Goal: Information Seeking & Learning: Learn about a topic

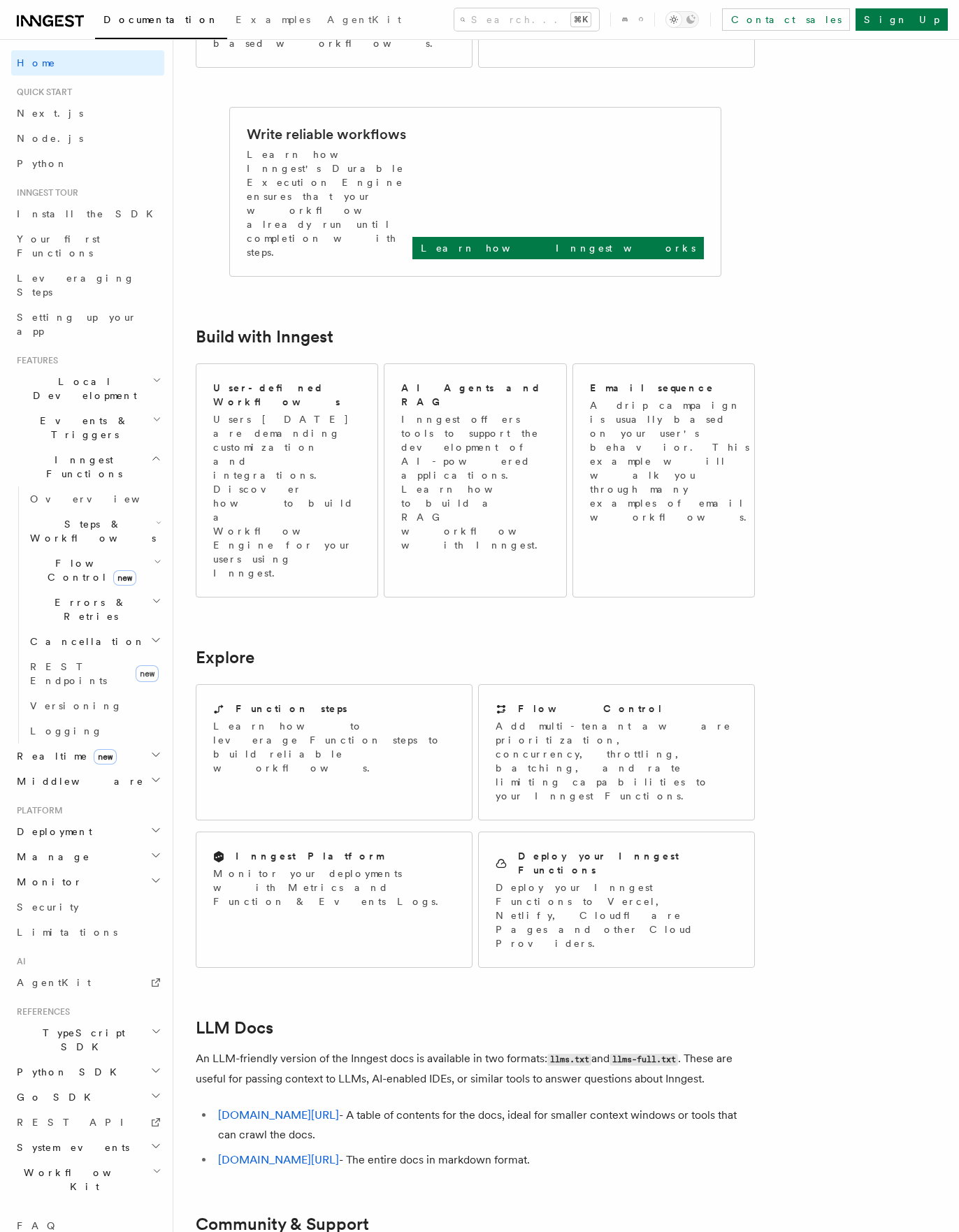
scroll to position [528, 0]
click at [59, 493] on span "Overview" at bounding box center [101, 499] width 144 height 11
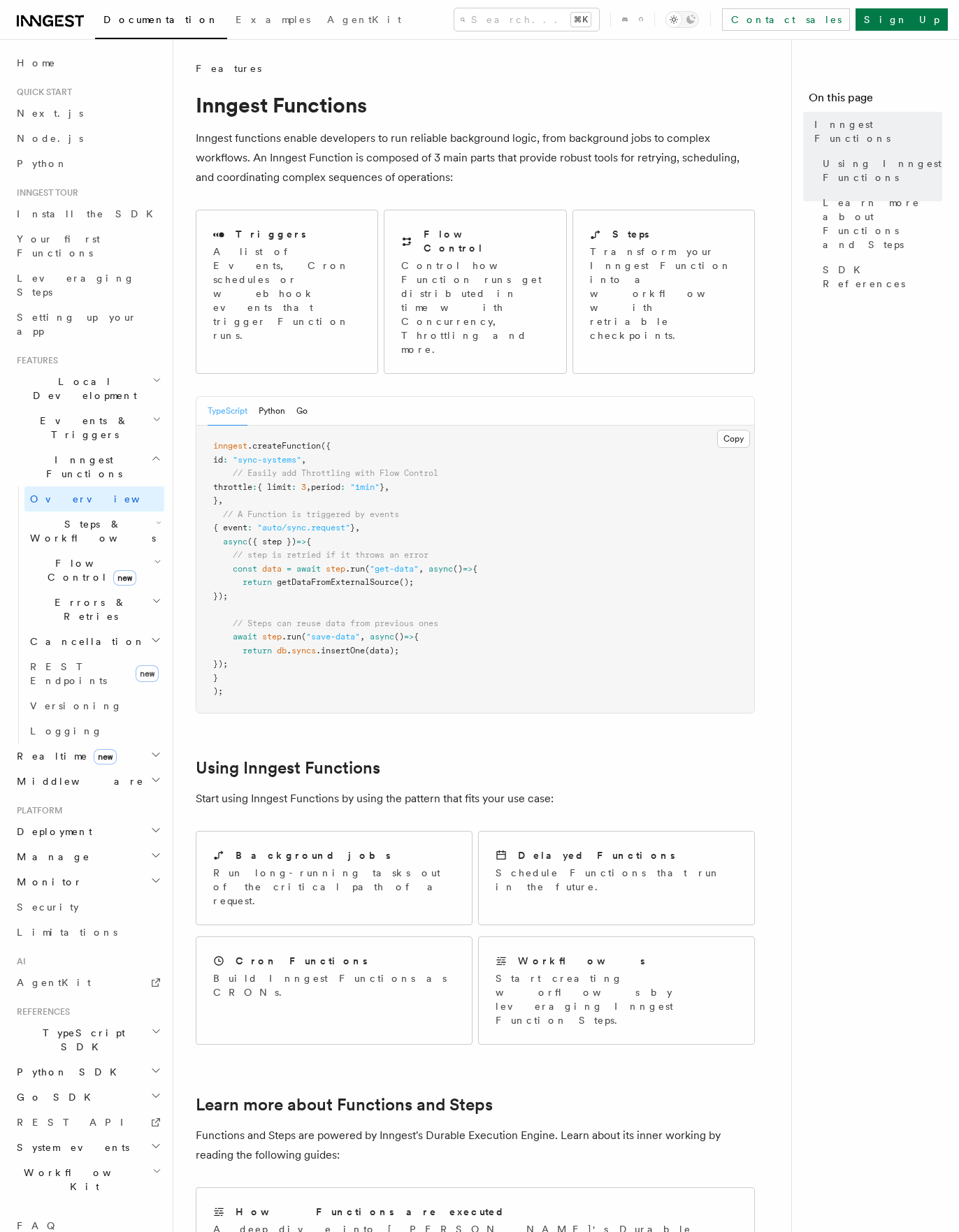
click at [62, 517] on span "Steps & Workflows" at bounding box center [90, 531] width 132 height 28
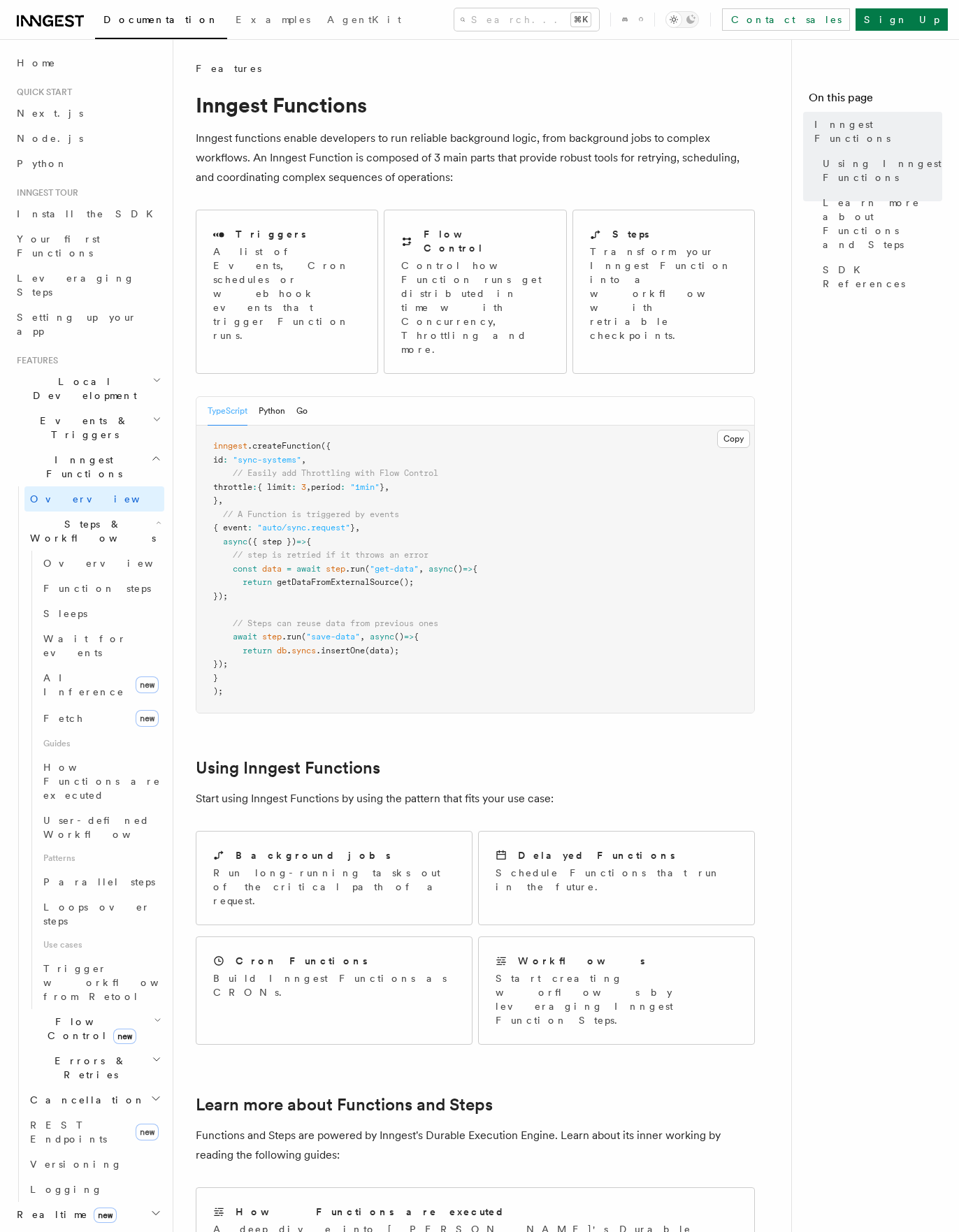
click at [56, 517] on span "Steps & Workflows" at bounding box center [90, 531] width 132 height 28
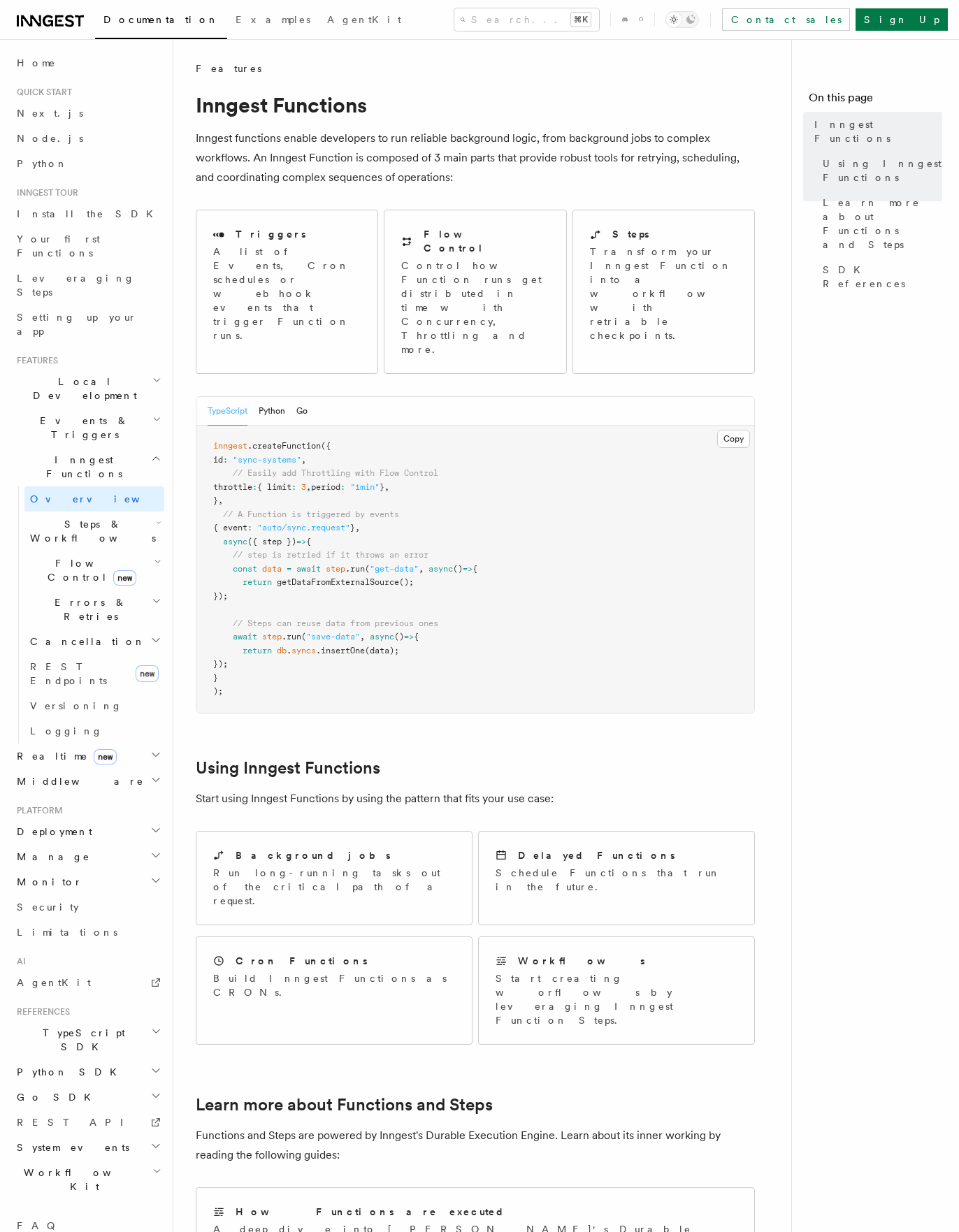
click at [56, 557] on span "Flow Control new" at bounding box center [89, 570] width 129 height 28
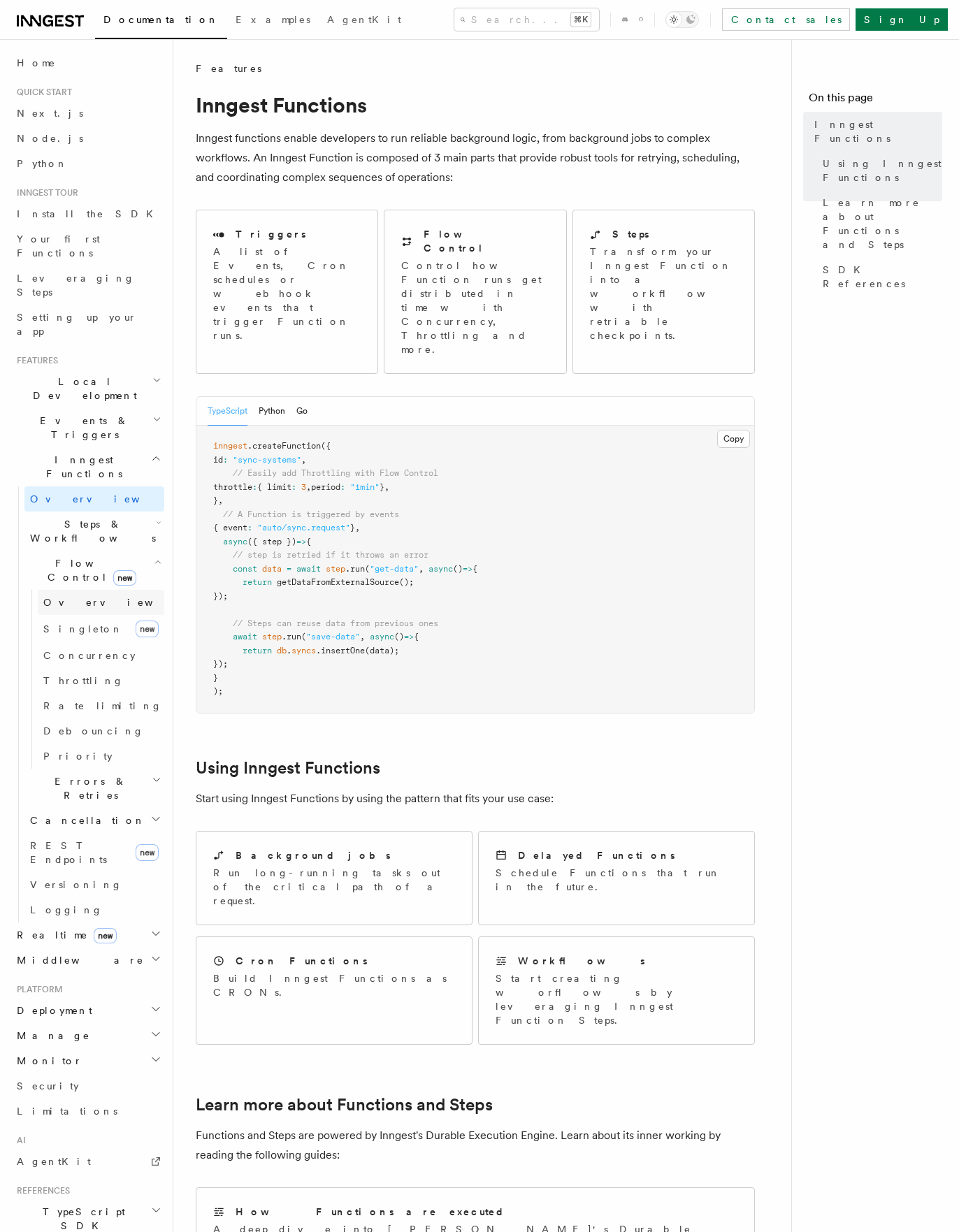
click at [54, 597] on span "Overview" at bounding box center [115, 602] width 144 height 11
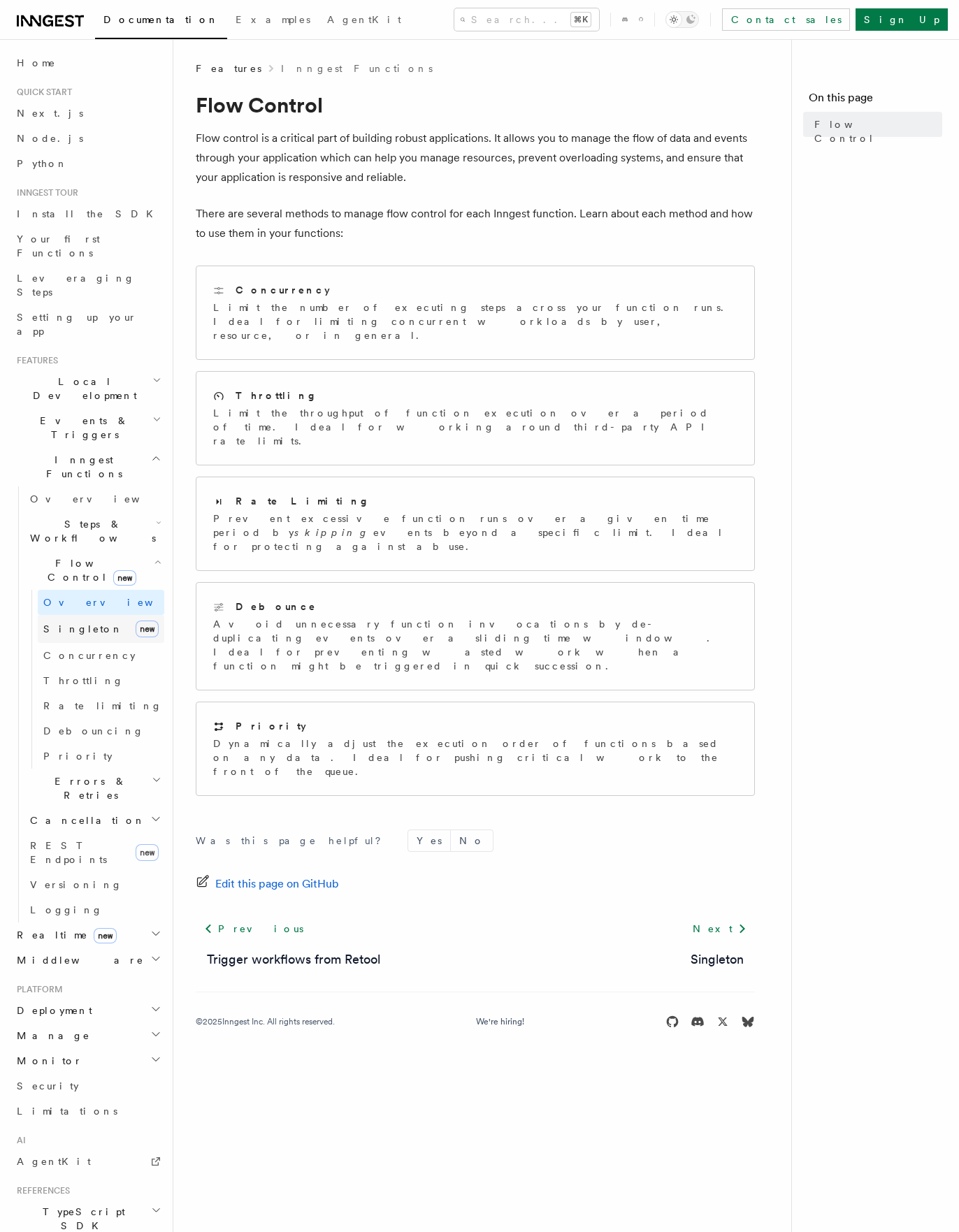
click at [91, 615] on link "[PERSON_NAME] new" at bounding box center [101, 629] width 126 height 28
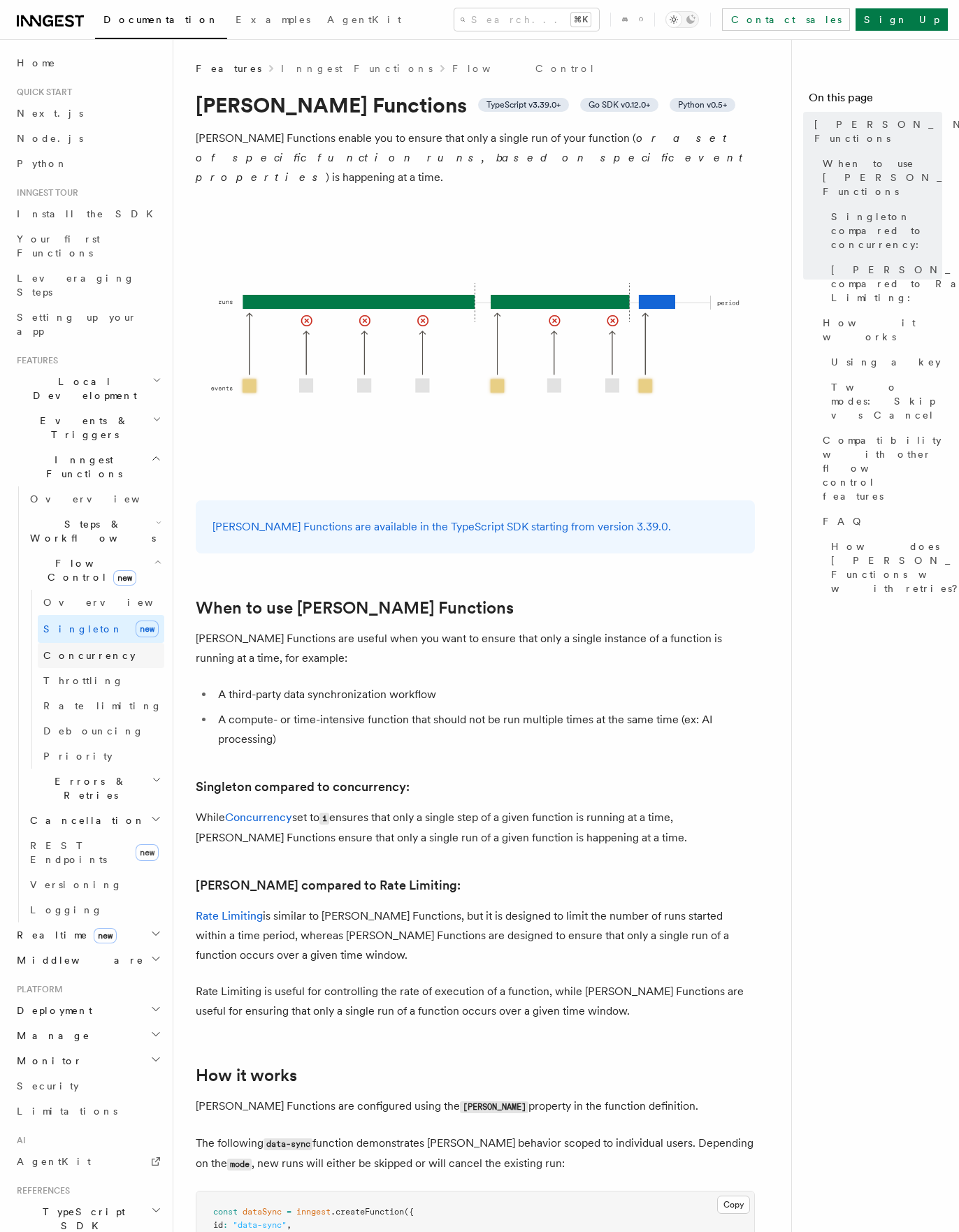
click at [89, 650] on span "Concurrency" at bounding box center [89, 656] width 92 height 11
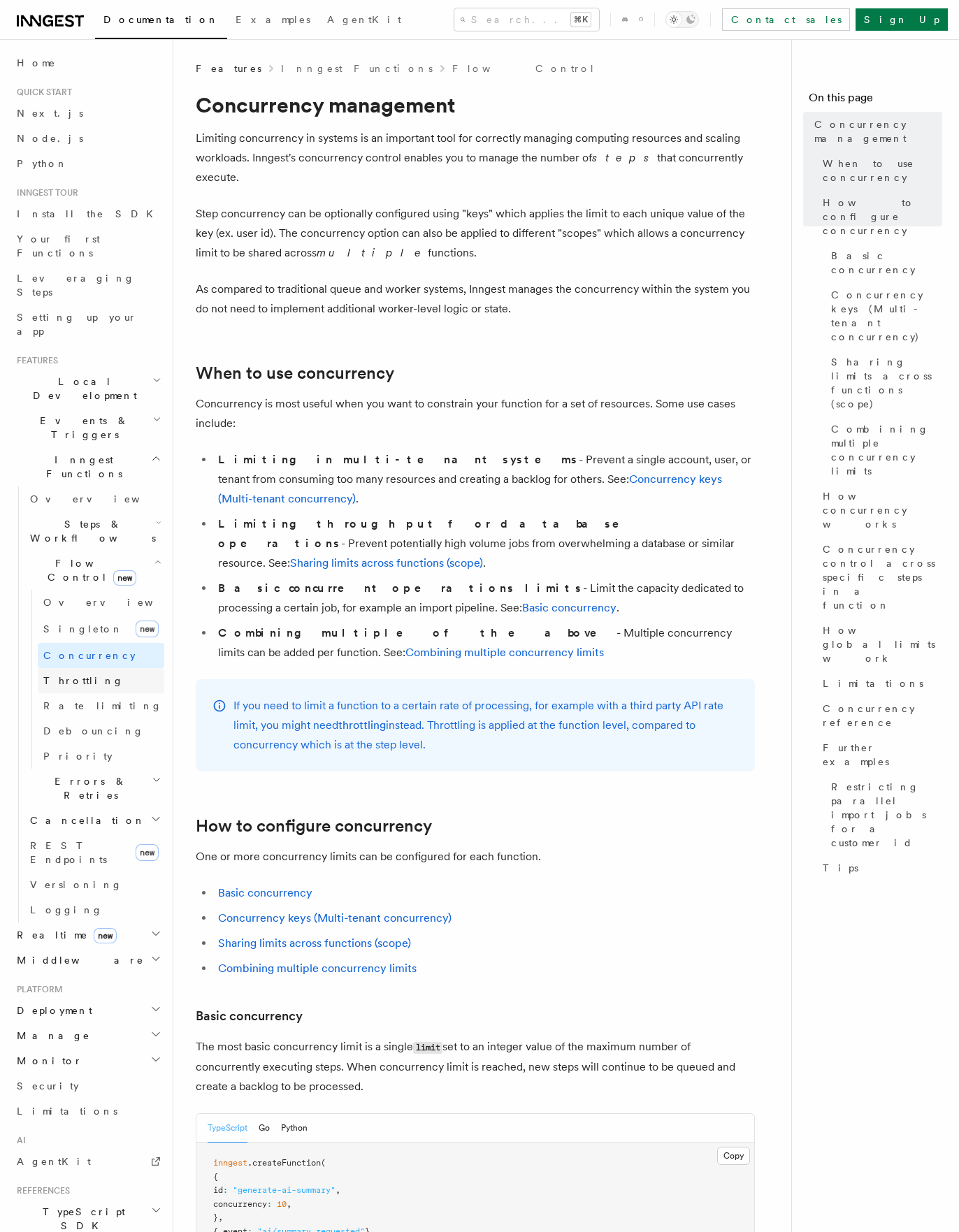
click at [75, 675] on span "Throttling" at bounding box center [84, 681] width 81 height 11
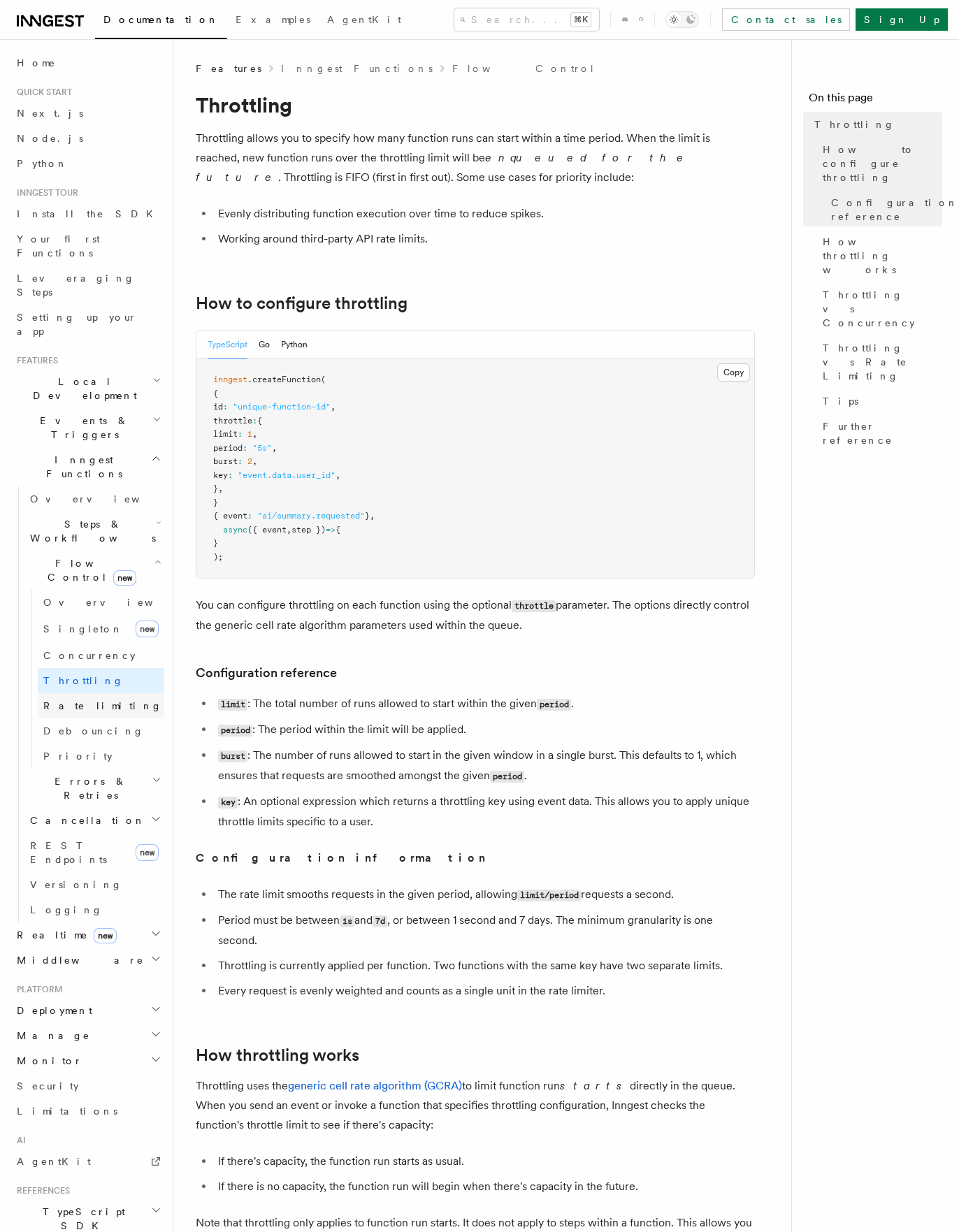
click at [75, 701] on span "Rate limiting" at bounding box center [103, 706] width 119 height 11
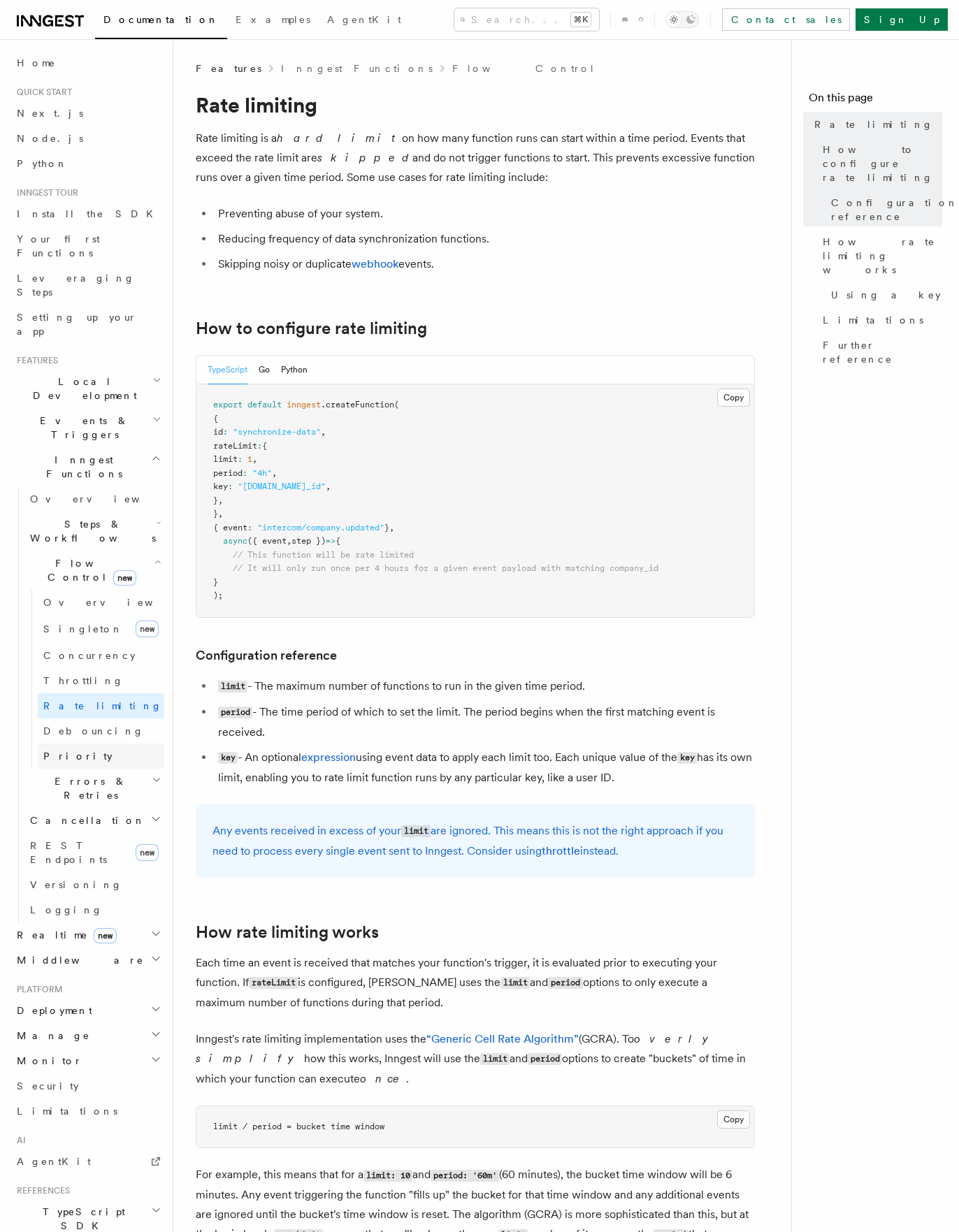
click at [72, 749] on span "Priority" at bounding box center [78, 756] width 69 height 14
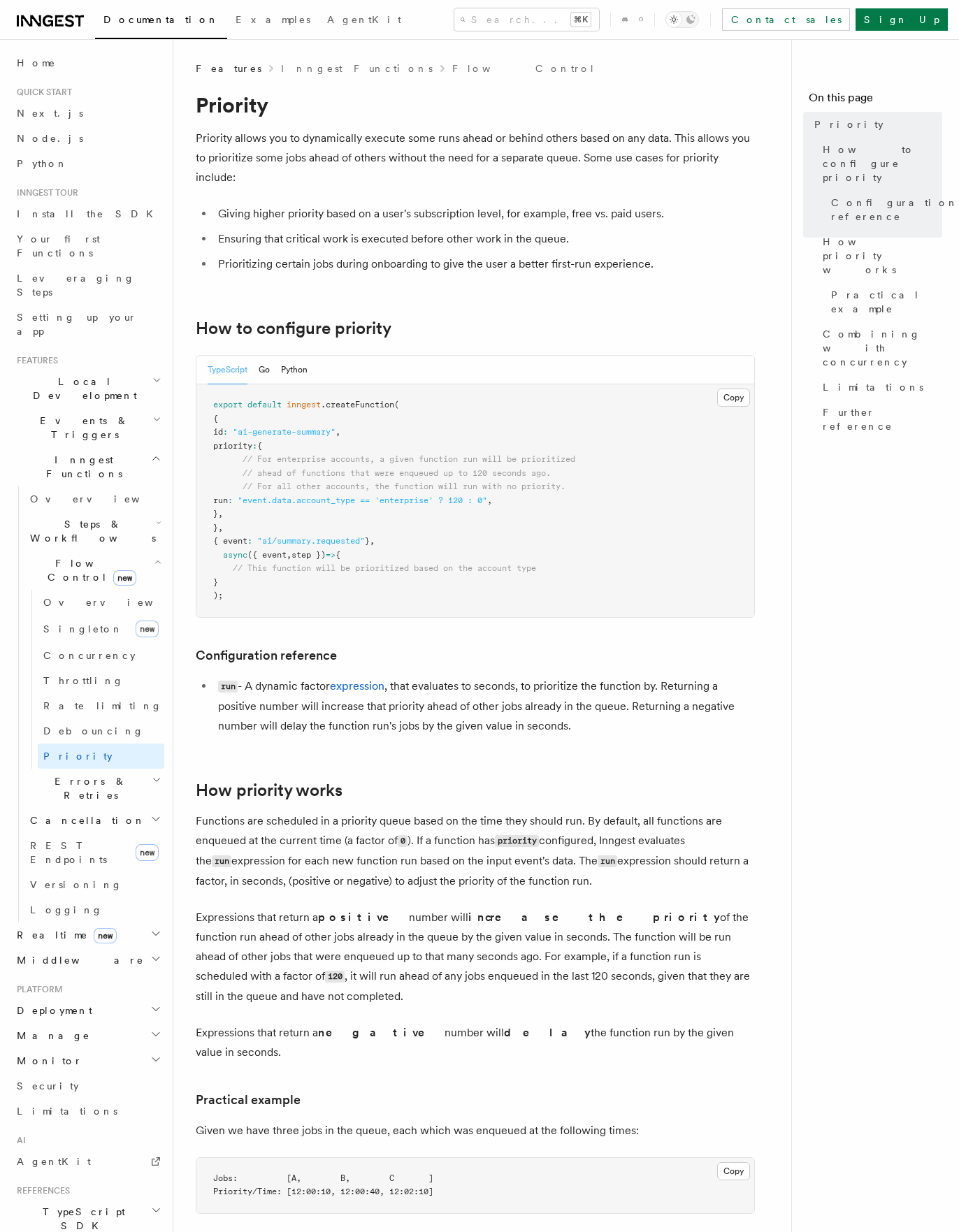
click at [67, 774] on span "Errors & Retries" at bounding box center [88, 788] width 127 height 28
click at [67, 813] on span "Cancellation" at bounding box center [85, 820] width 121 height 14
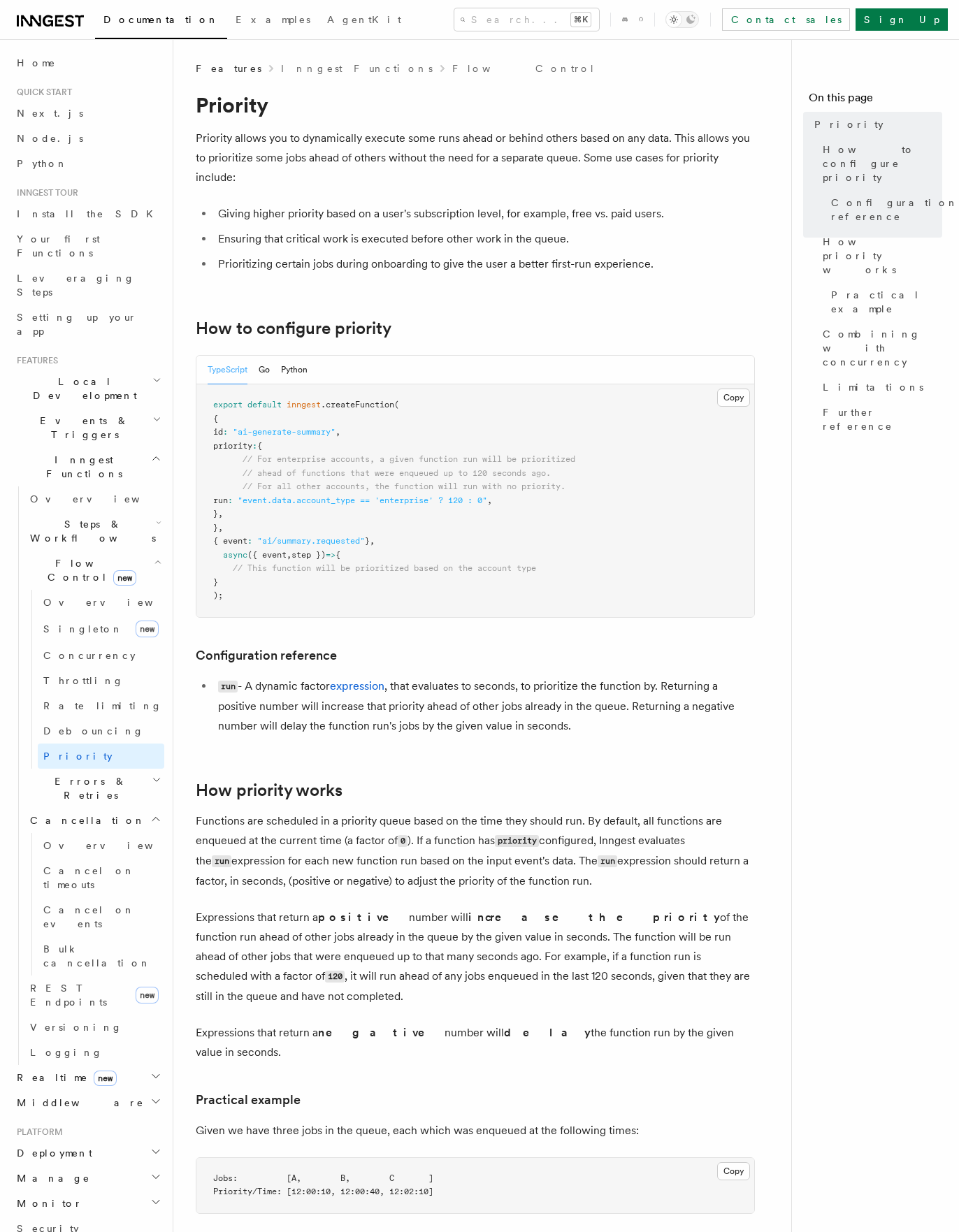
click at [63, 813] on span "Cancellation" at bounding box center [85, 820] width 121 height 14
click at [59, 840] on span "REST Endpoints" at bounding box center [68, 852] width 77 height 25
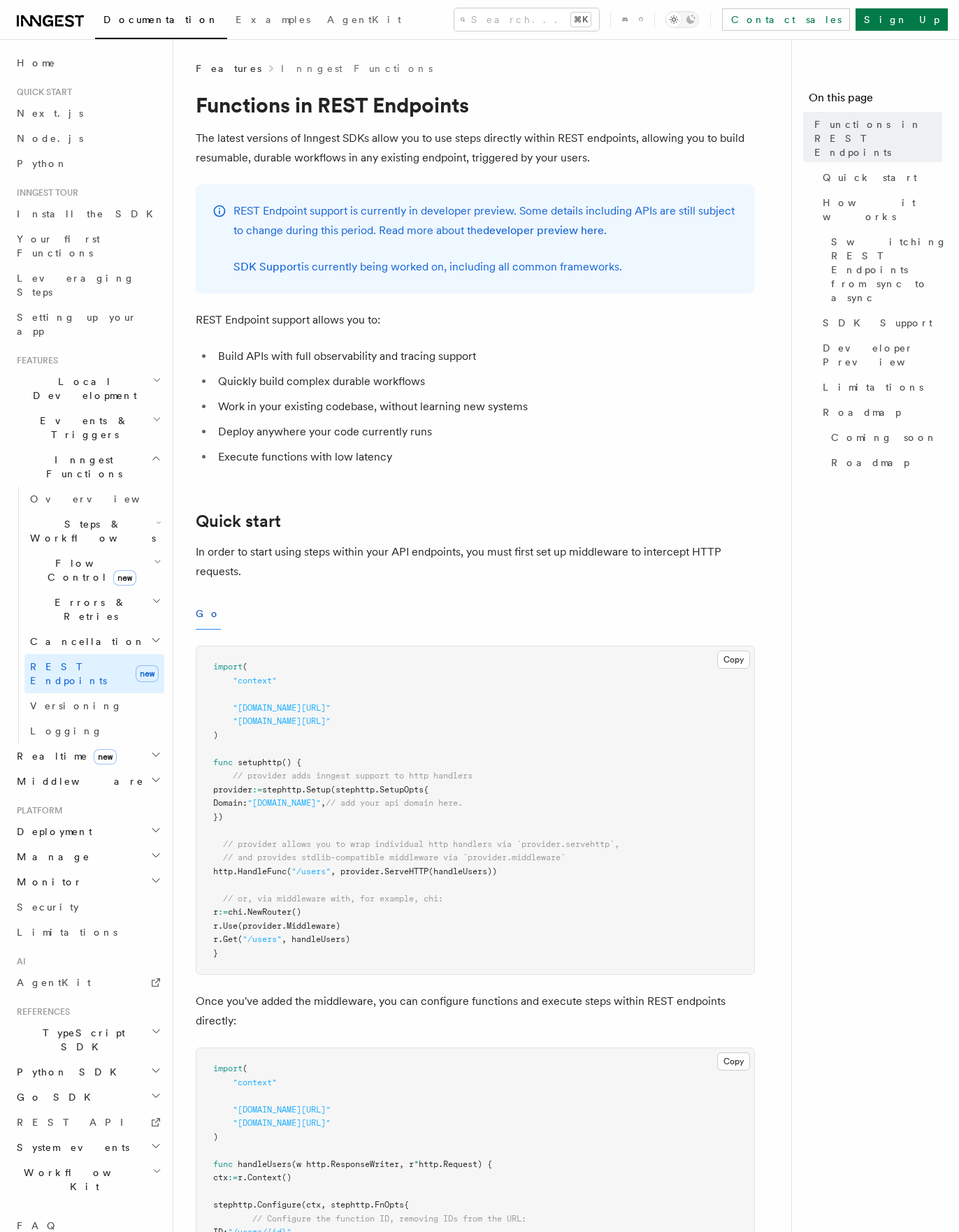
click at [37, 28] on icon at bounding box center [50, 21] width 67 height 17
